Goal: Find specific page/section: Find specific page/section

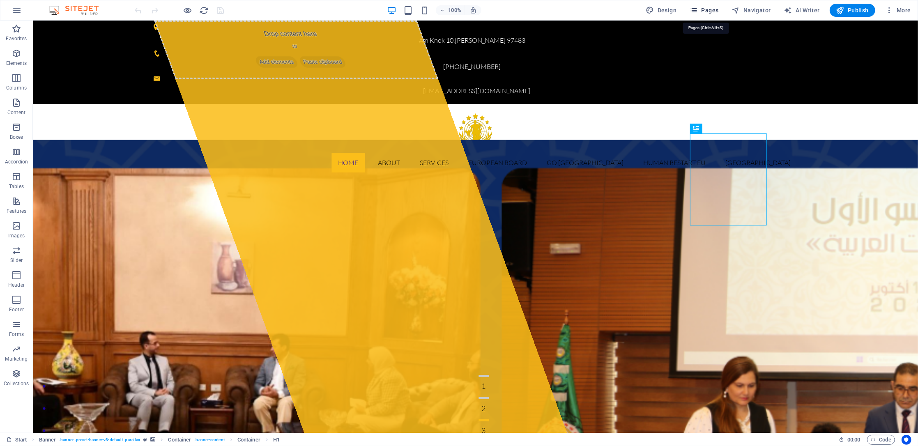
click at [703, 12] on span "Pages" at bounding box center [704, 10] width 29 height 8
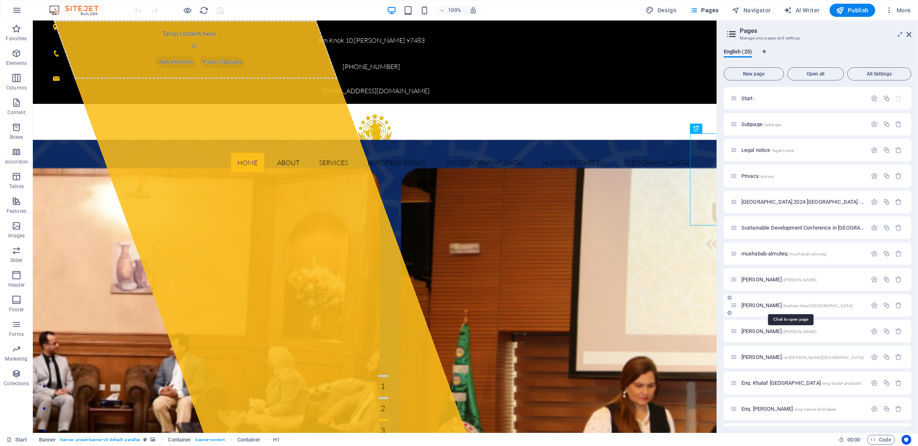
click at [775, 304] on span "[PERSON_NAME] /[GEOGRAPHIC_DATA]-[GEOGRAPHIC_DATA]-[GEOGRAPHIC_DATA]" at bounding box center [796, 305] width 111 height 6
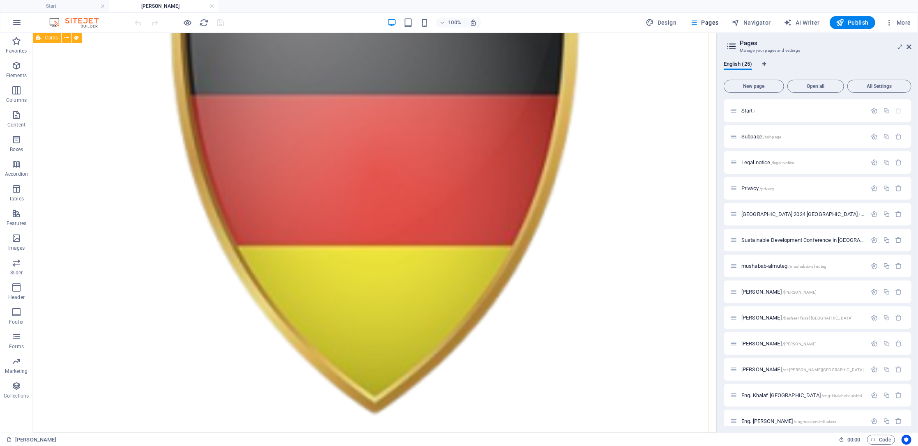
scroll to position [1890, 0]
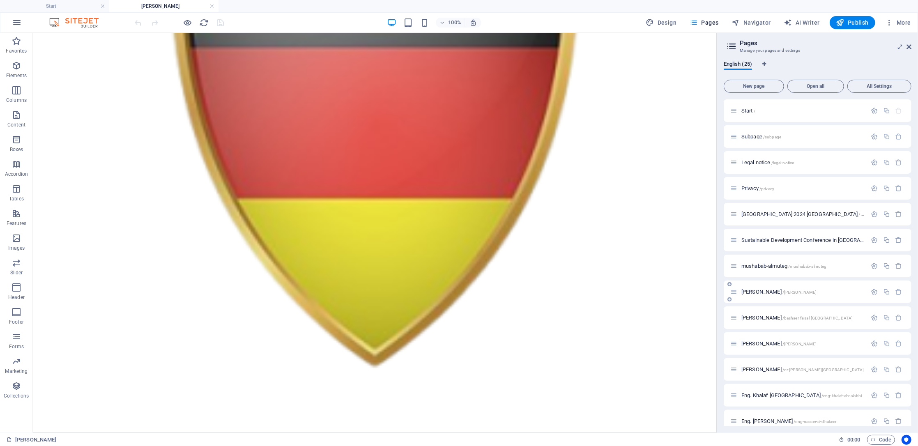
click at [755, 293] on span "[PERSON_NAME] /mouafak-[PERSON_NAME]" at bounding box center [779, 292] width 76 height 6
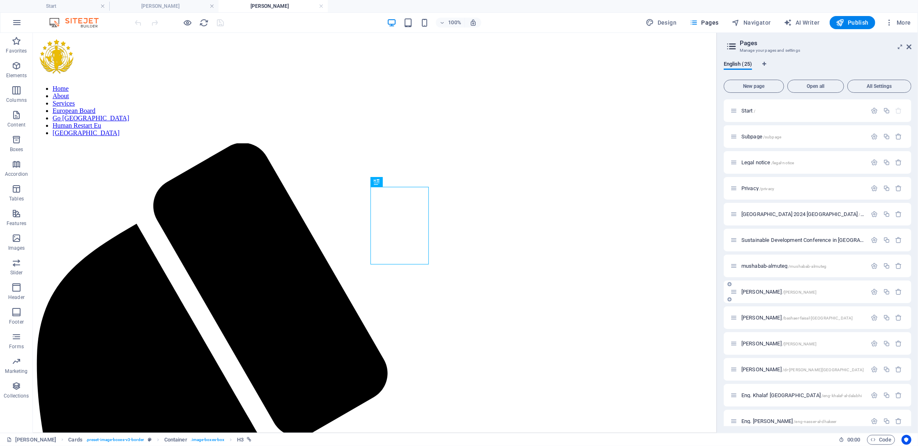
scroll to position [279, 0]
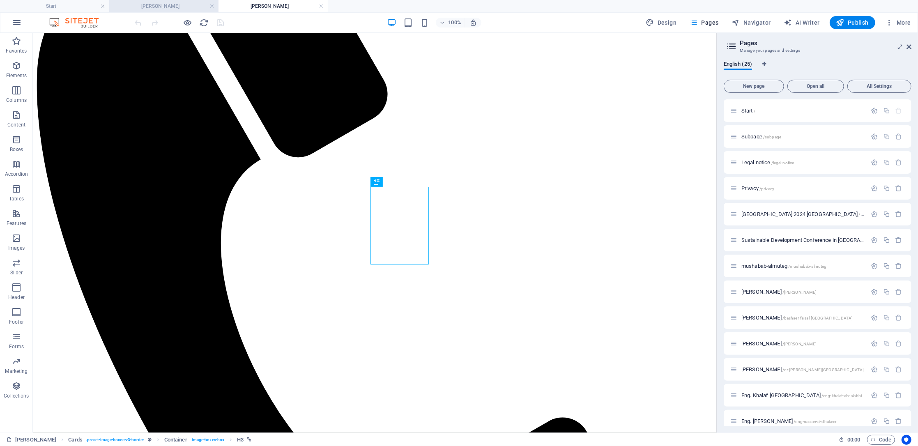
click at [145, 7] on h4 "[PERSON_NAME]" at bounding box center [163, 6] width 109 height 9
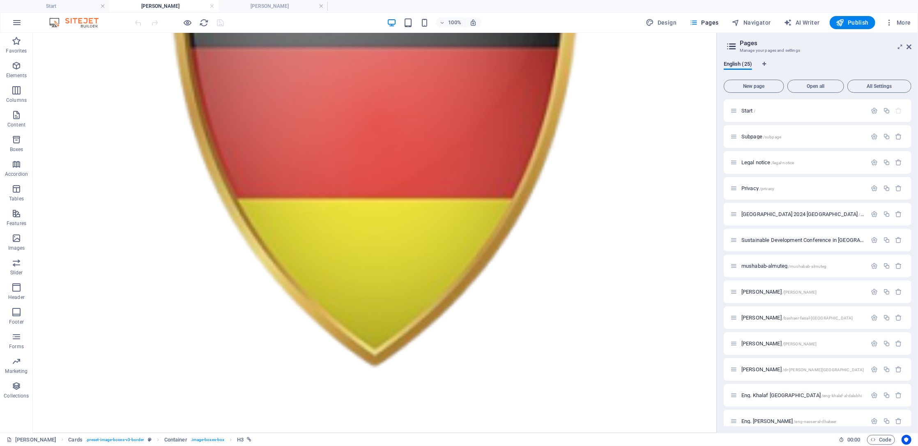
scroll to position [0, 0]
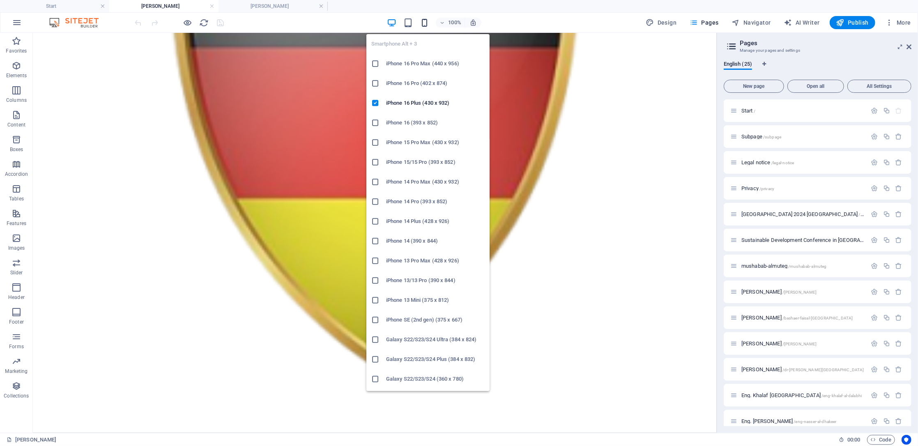
click at [424, 23] on icon "button" at bounding box center [424, 22] width 9 height 9
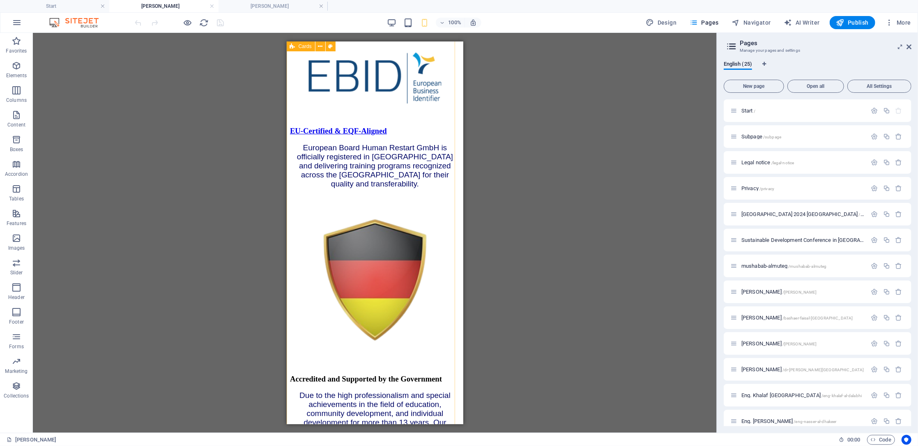
scroll to position [991, 0]
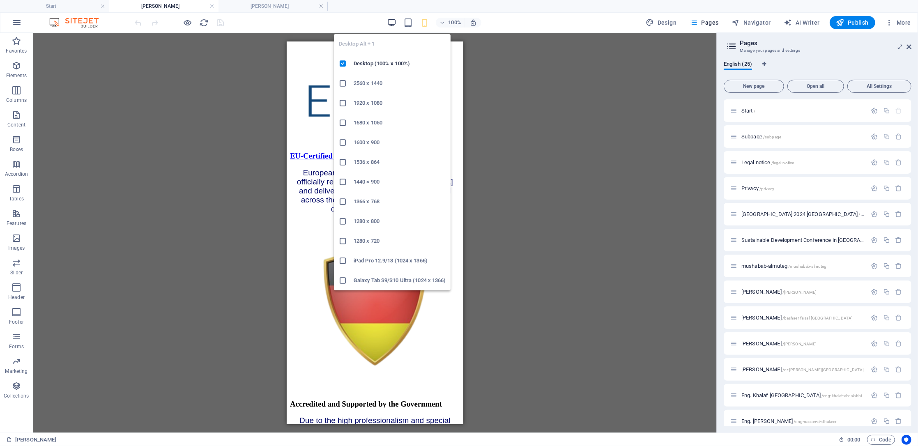
click at [395, 25] on icon "button" at bounding box center [391, 22] width 9 height 9
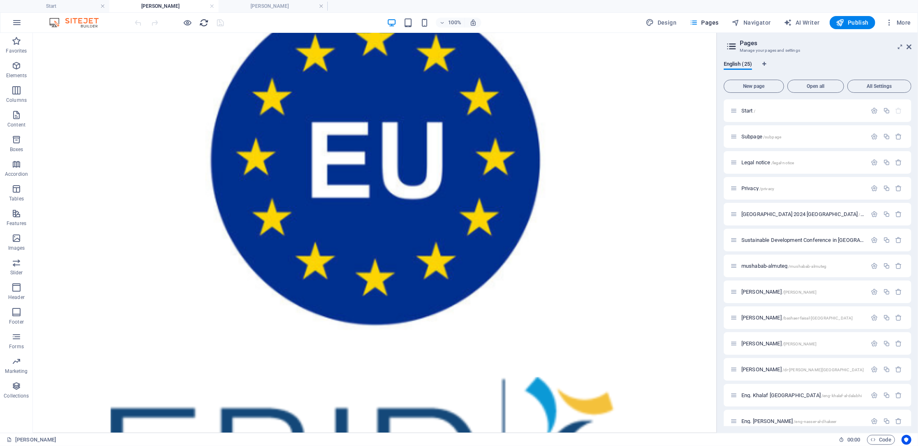
click at [200, 20] on icon "reload" at bounding box center [204, 22] width 9 height 9
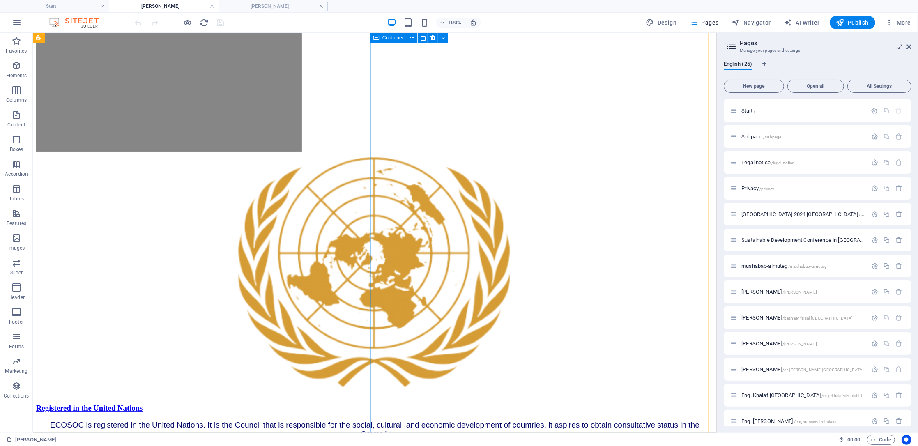
scroll to position [712, 0]
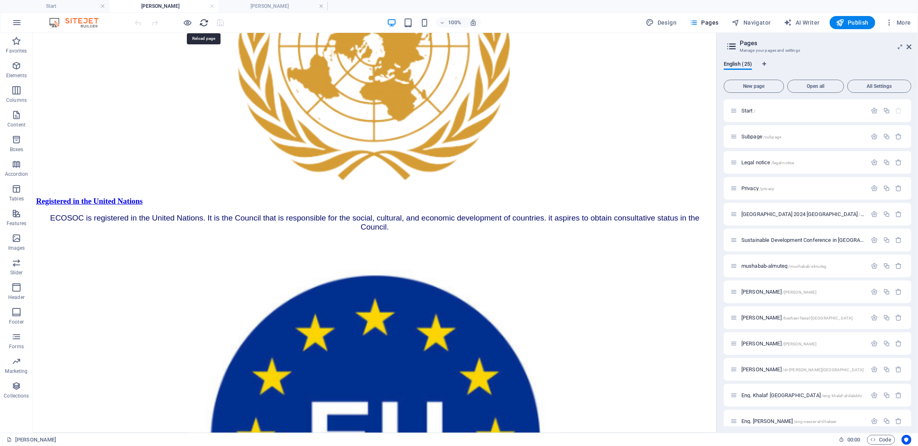
click at [205, 23] on icon "reload" at bounding box center [204, 22] width 9 height 9
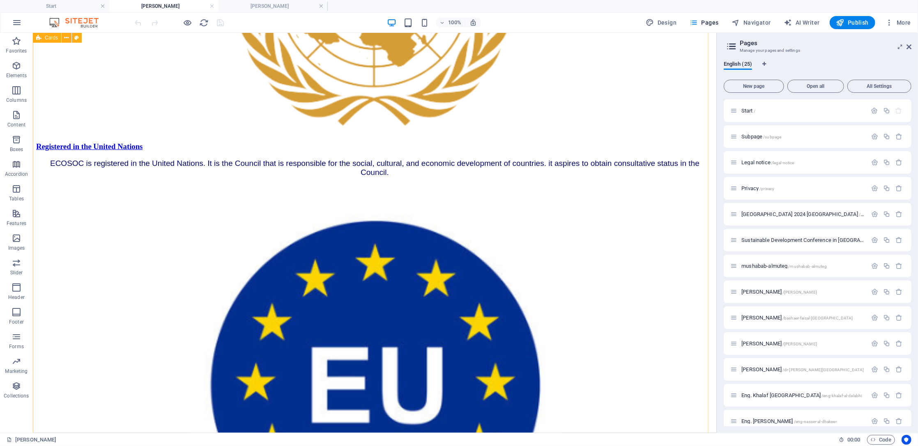
scroll to position [821, 0]
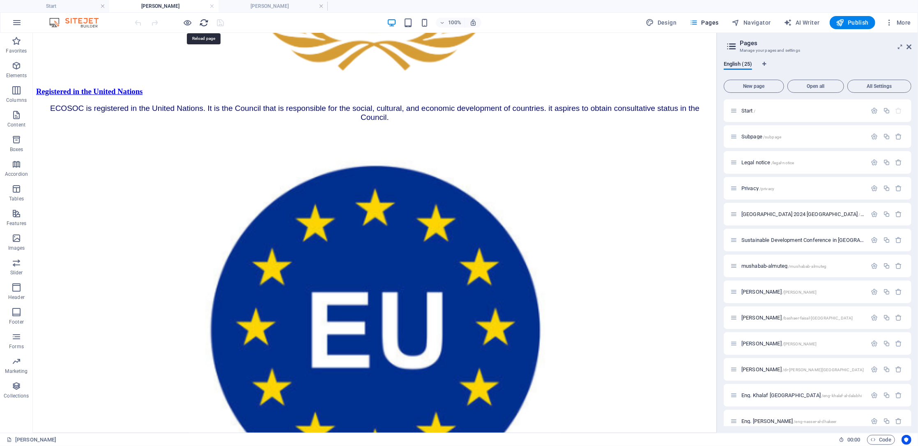
click at [202, 22] on icon "reload" at bounding box center [204, 22] width 9 height 9
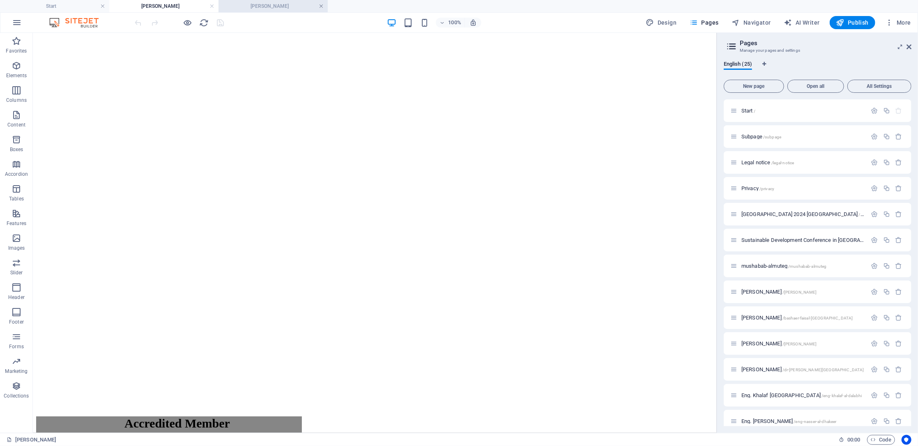
scroll to position [0, 0]
click at [320, 5] on link at bounding box center [321, 6] width 5 height 8
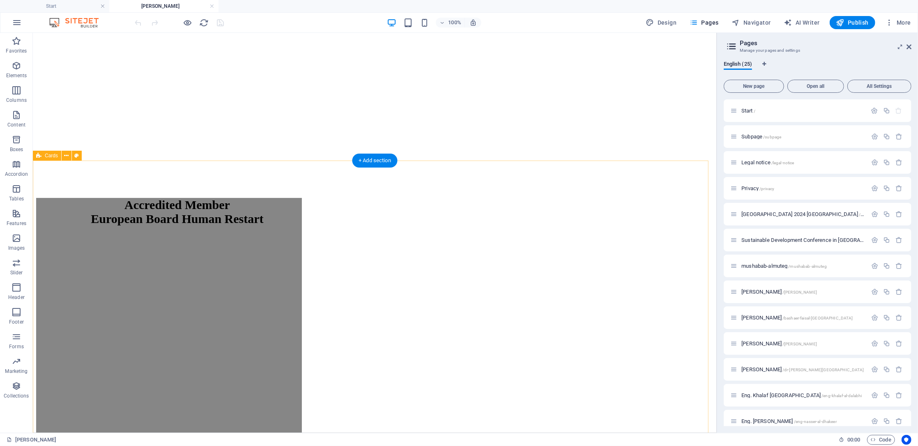
scroll to position [3, 0]
